Goal: Task Accomplishment & Management: Manage account settings

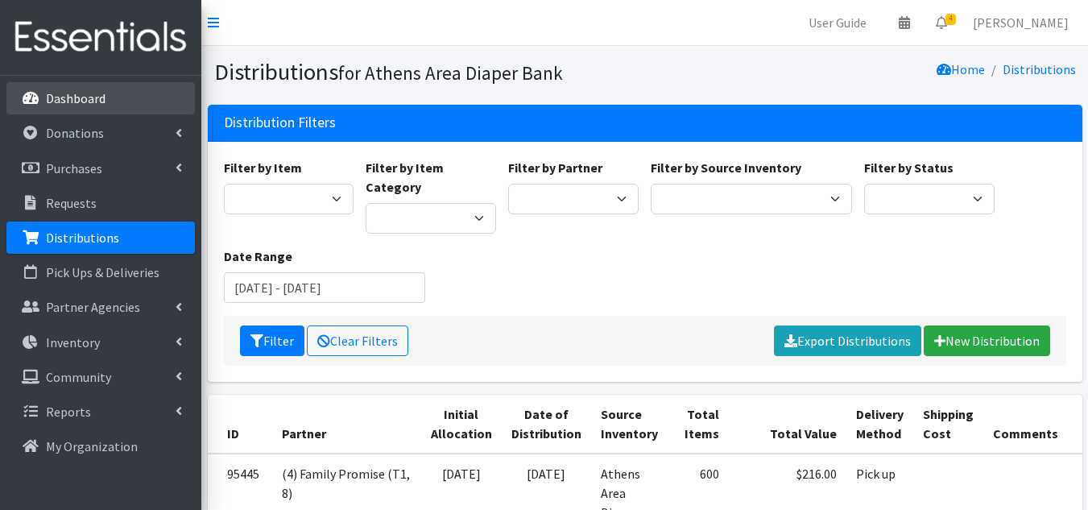
scroll to position [411, 0]
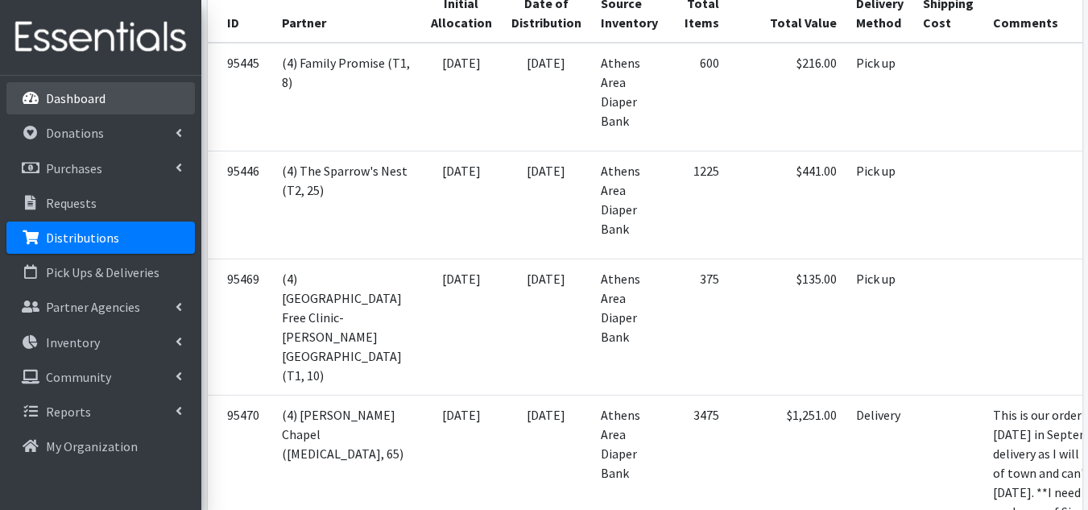
click at [44, 98] on link "Dashboard" at bounding box center [100, 98] width 188 height 32
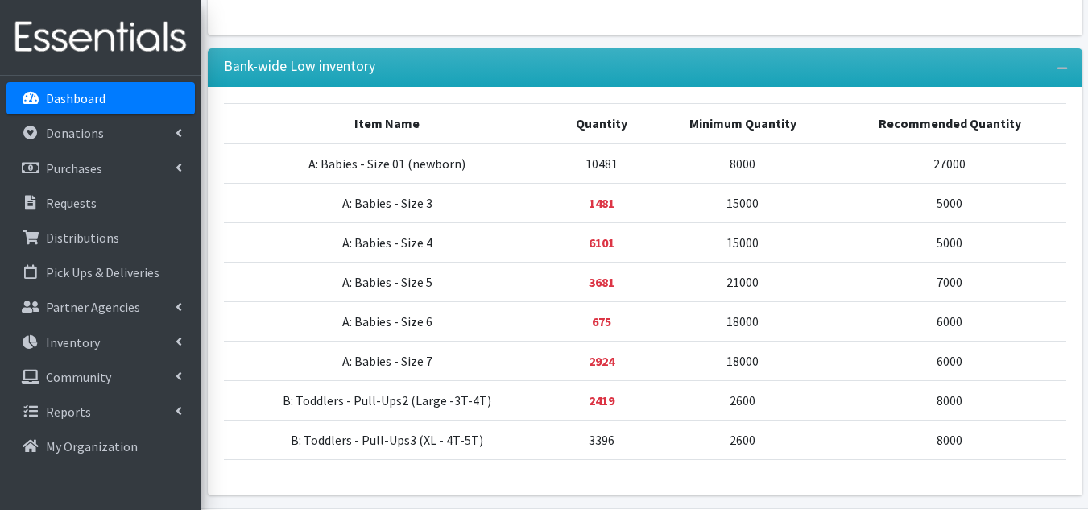
scroll to position [707, 0]
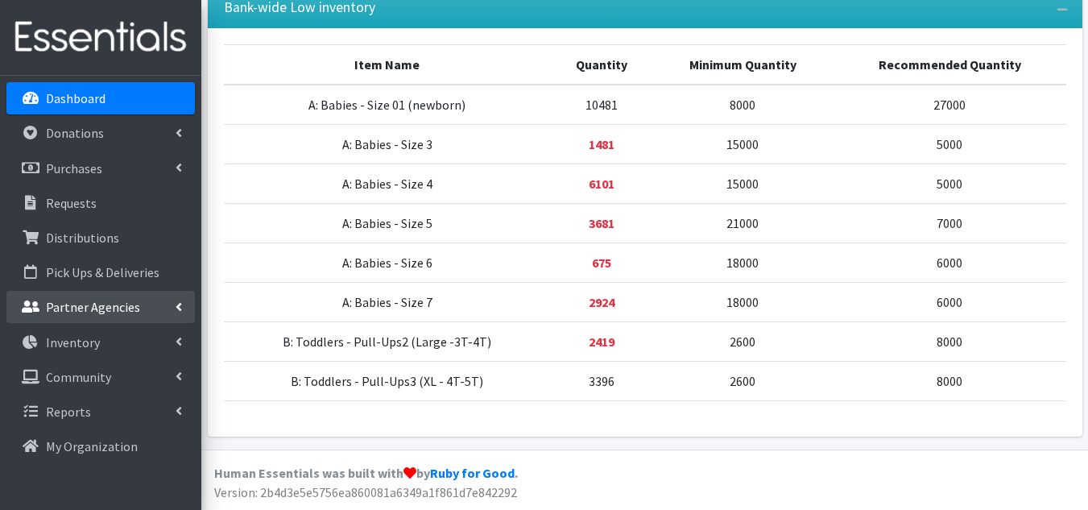
click at [117, 309] on p "Partner Agencies" at bounding box center [93, 307] width 94 height 16
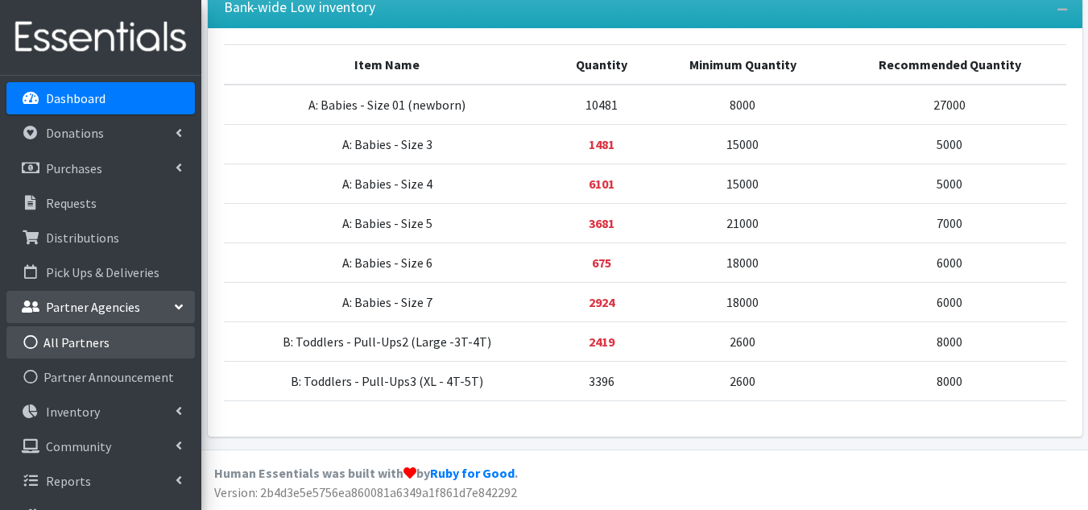
click at [77, 351] on link "All Partners" at bounding box center [100, 342] width 188 height 32
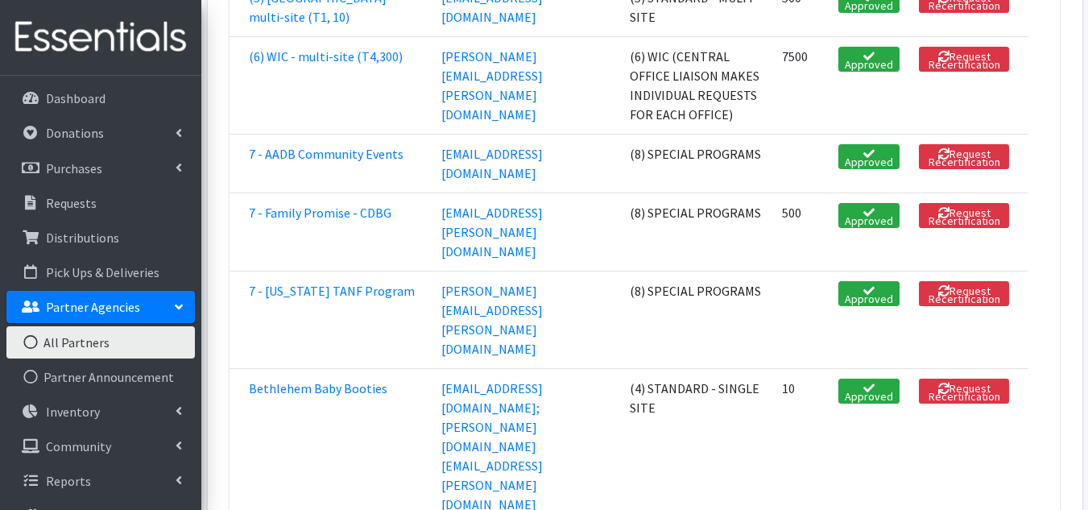
scroll to position [3227, 0]
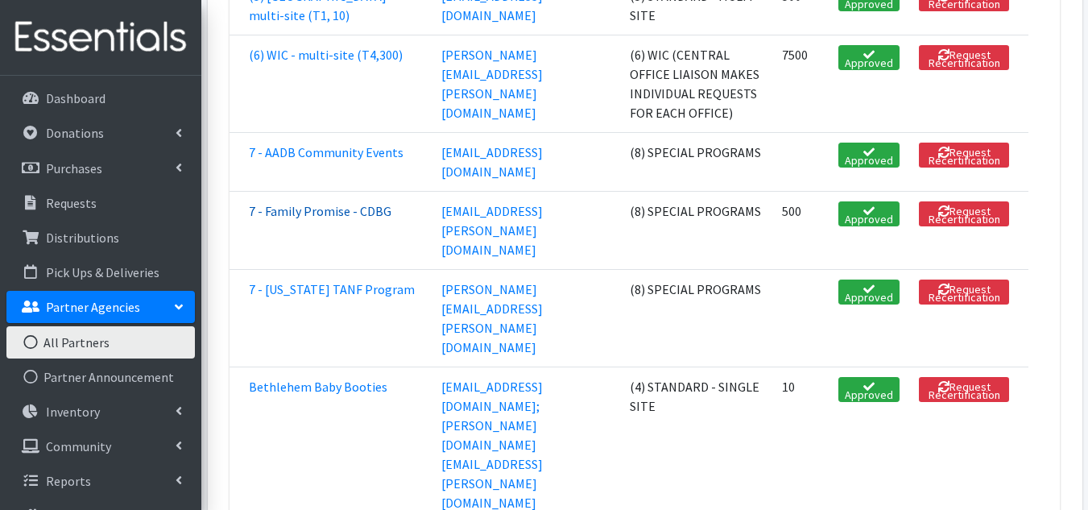
click at [285, 219] on link "7 - Family Promise - CDBG" at bounding box center [320, 211] width 142 height 16
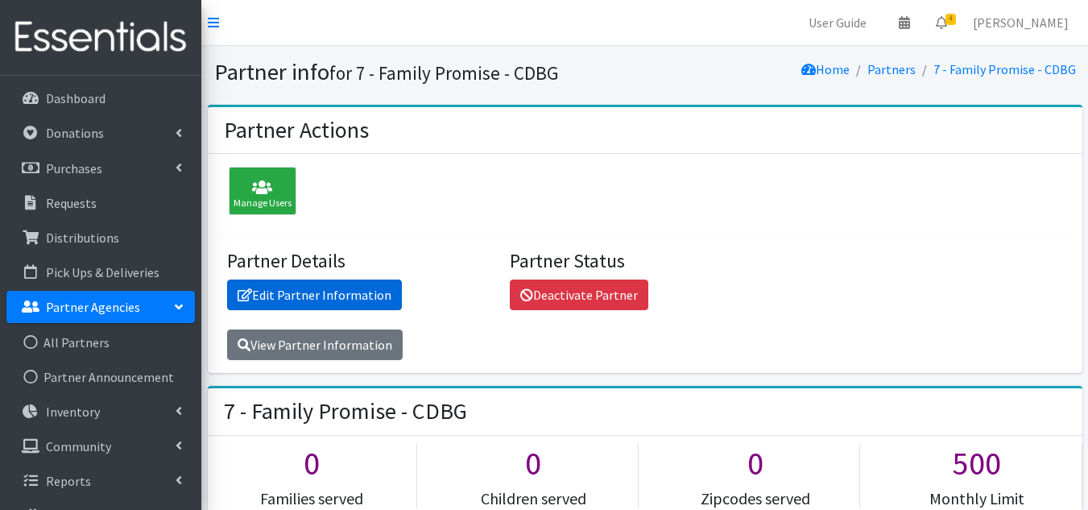
click at [352, 299] on link "Edit Partner Information" at bounding box center [314, 294] width 175 height 31
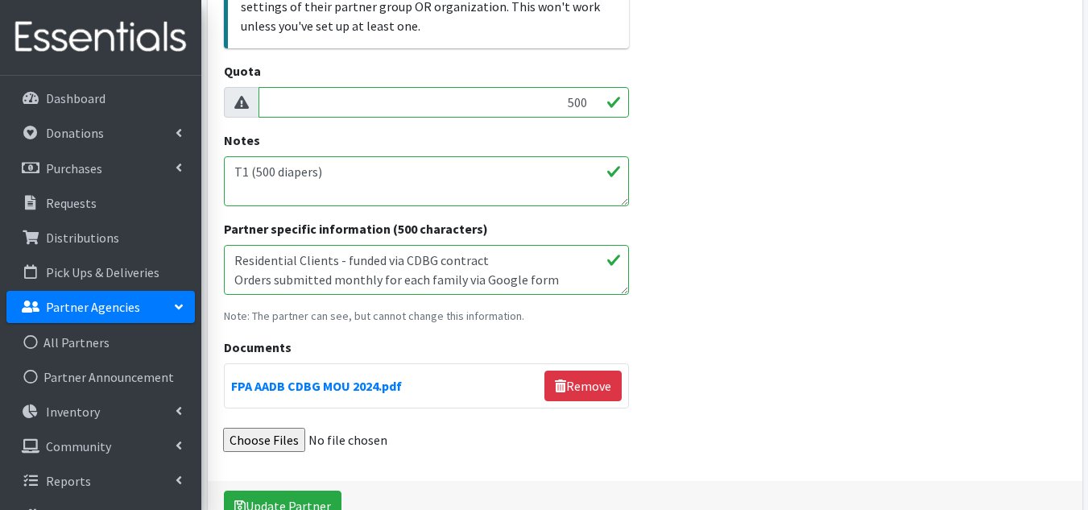
scroll to position [560, 0]
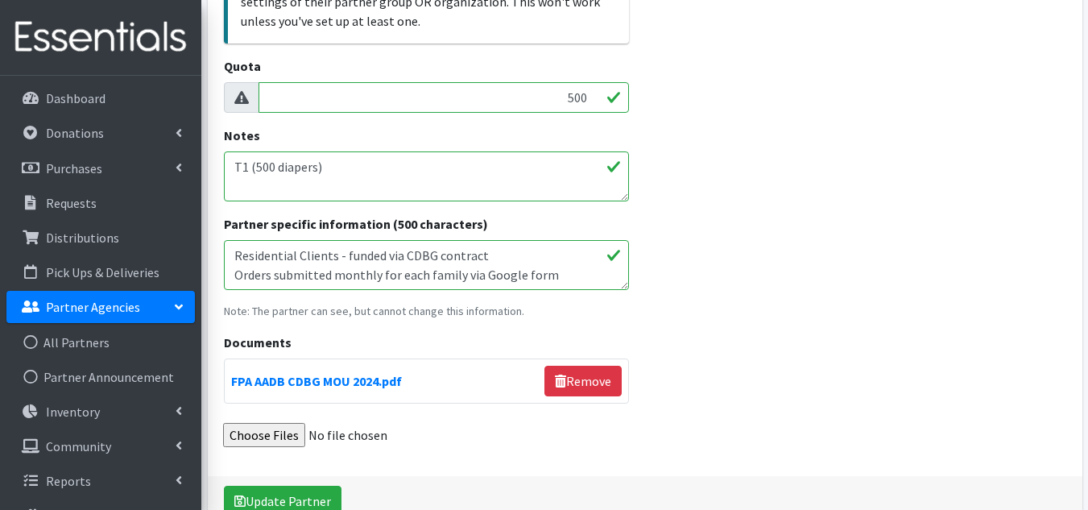
click at [332, 173] on textarea "T1 (500 diapers)" at bounding box center [426, 176] width 405 height 50
type textarea "T"
type textarea "1"
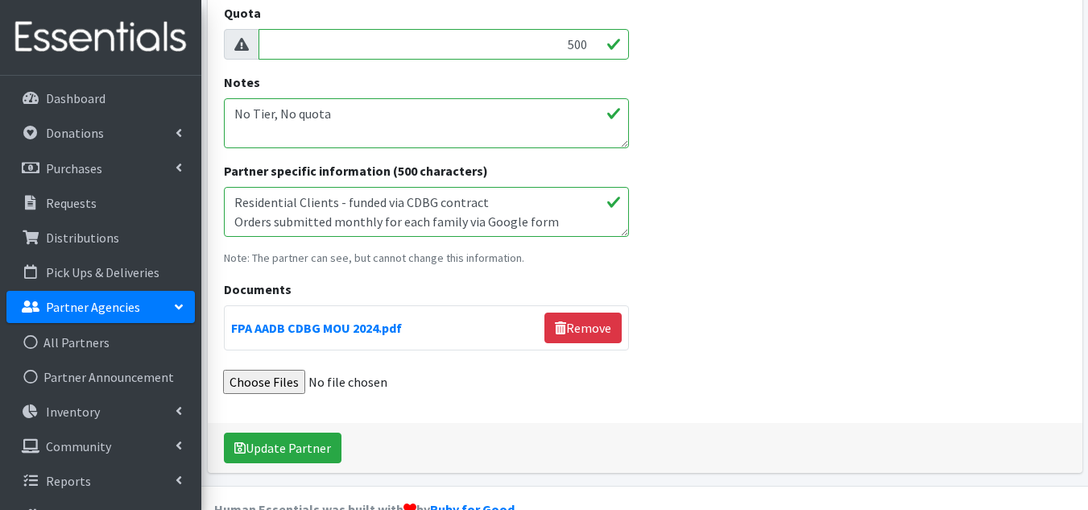
scroll to position [649, 0]
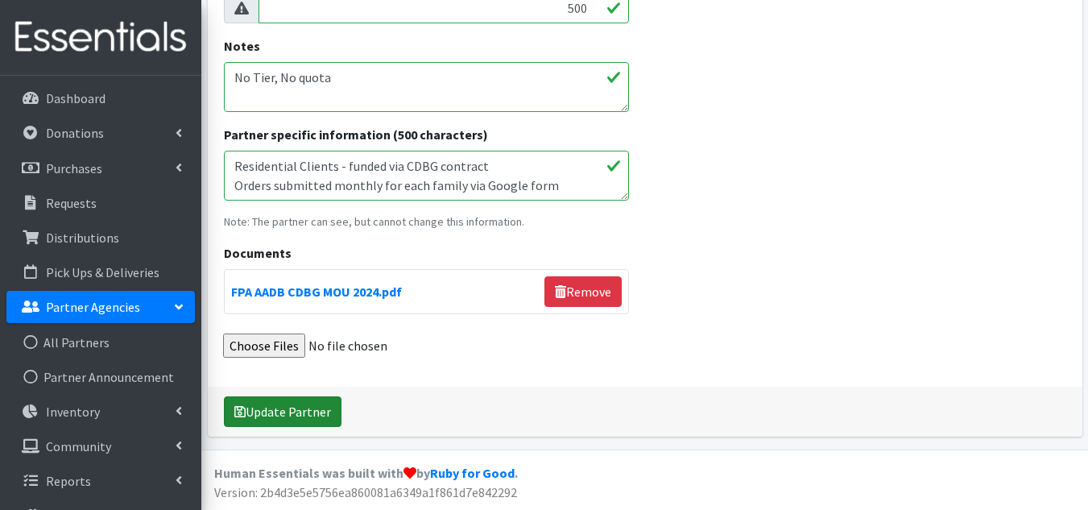
type textarea "No Tier, No quota"
click at [300, 423] on button "Update Partner" at bounding box center [283, 411] width 118 height 31
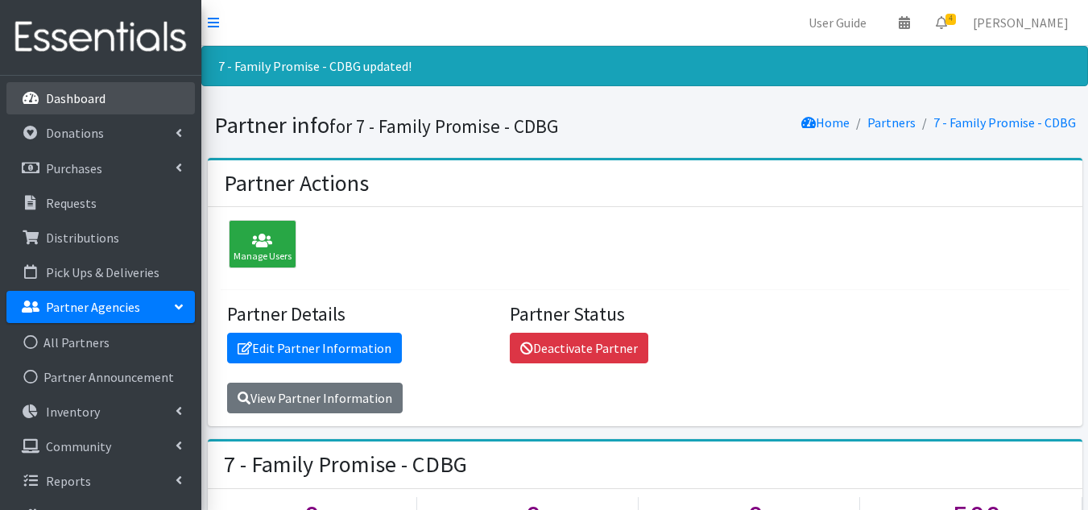
click at [64, 106] on p "Dashboard" at bounding box center [76, 98] width 60 height 16
